Goal: Information Seeking & Learning: Learn about a topic

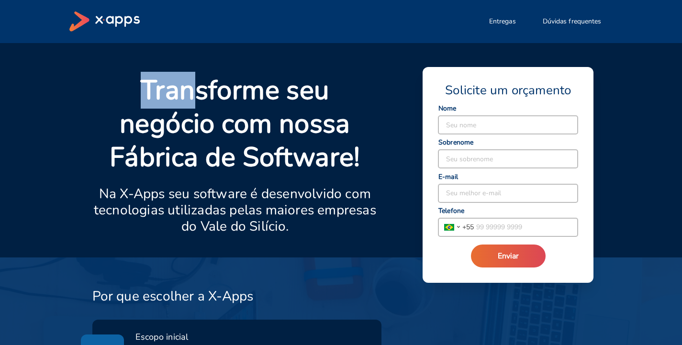
drag, startPoint x: 139, startPoint y: 83, endPoint x: 192, endPoint y: 96, distance: 54.2
click at [192, 96] on p "Transforme seu negócio com nossa Fábrica de Software!" at bounding box center [235, 124] width 286 height 101
click at [328, 68] on div "Transforme seu negócio com nossa Fábrica de Software! Na X-Apps seu software é …" at bounding box center [229, 159] width 297 height 195
drag, startPoint x: 151, startPoint y: 99, endPoint x: 178, endPoint y: 103, distance: 27.1
click at [178, 103] on p "Transforme seu negócio com nossa Fábrica de Software!" at bounding box center [235, 124] width 286 height 101
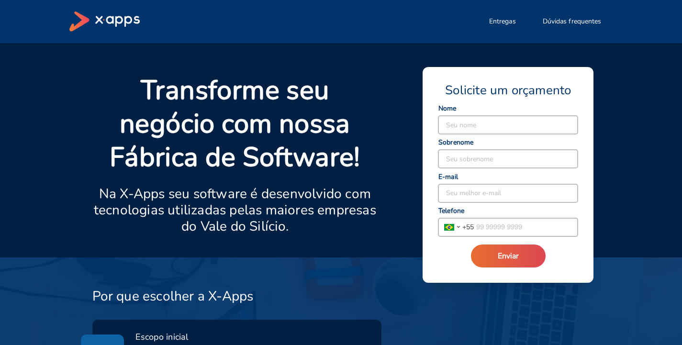
click at [292, 74] on p "Transforme seu negócio com nossa Fábrica de Software!" at bounding box center [235, 124] width 286 height 101
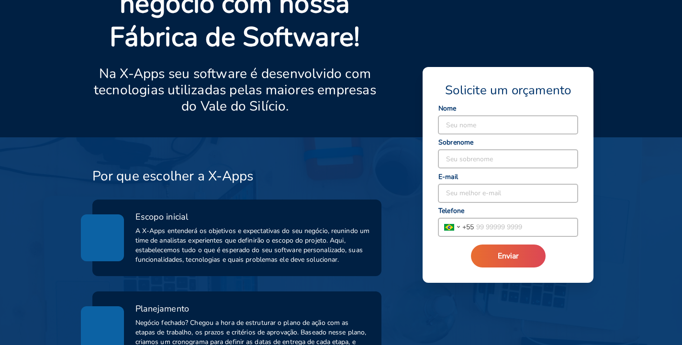
scroll to position [144, 0]
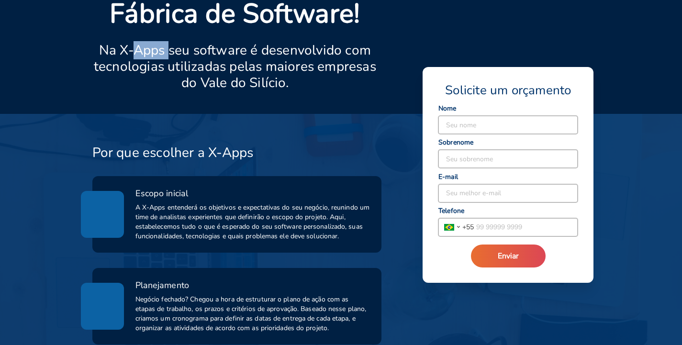
drag, startPoint x: 132, startPoint y: 47, endPoint x: 172, endPoint y: 53, distance: 41.1
click at [172, 53] on p "Na X-Apps seu software é desenvolvido com tecnologias utilizadas pelas maiores …" at bounding box center [235, 66] width 286 height 49
click at [156, 106] on div "Transforme seu negócio com nossa Fábrica de Software! Na X-Apps seu software é …" at bounding box center [235, 22] width 286 height 184
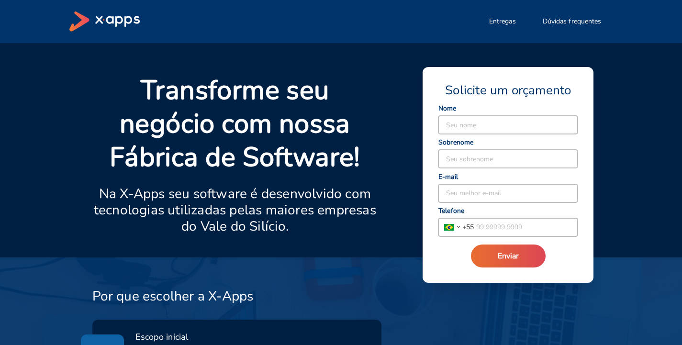
drag, startPoint x: 99, startPoint y: 18, endPoint x: 142, endPoint y: 17, distance: 43.1
click at [142, 17] on div "Entregas Dúvidas frequentes" at bounding box center [341, 21] width 544 height 20
click at [167, 9] on div "Entregas Dúvidas frequentes" at bounding box center [341, 21] width 544 height 43
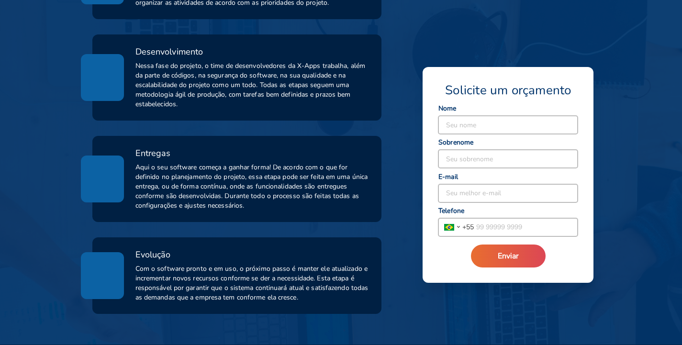
scroll to position [479, 0]
